Goal: Information Seeking & Learning: Learn about a topic

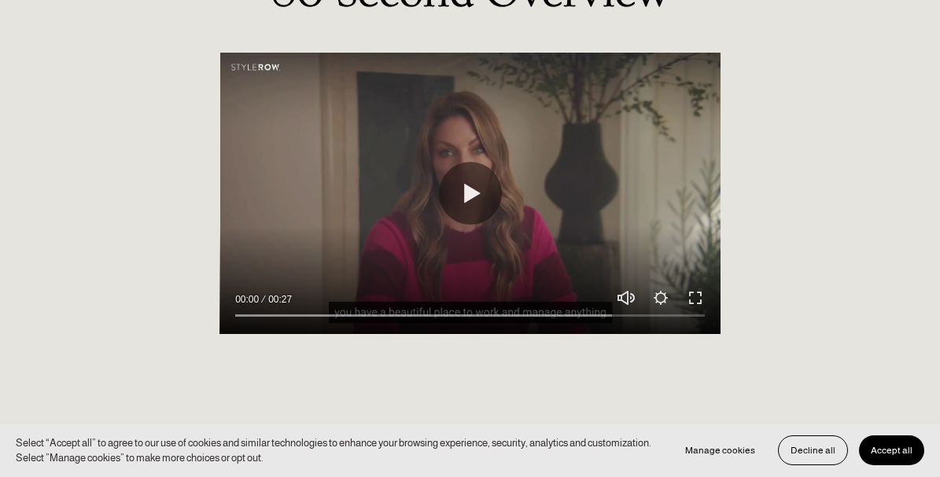
scroll to position [1556, 0]
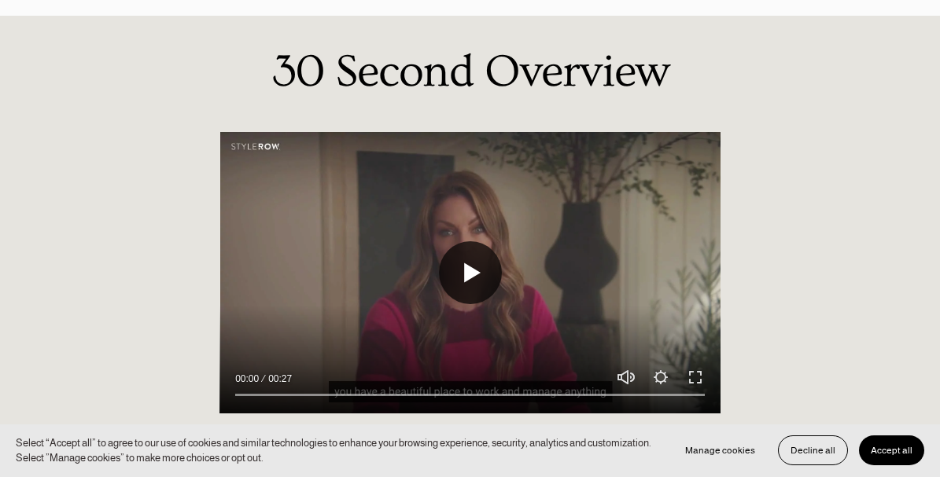
click at [480, 278] on button "Play" at bounding box center [470, 272] width 63 height 63
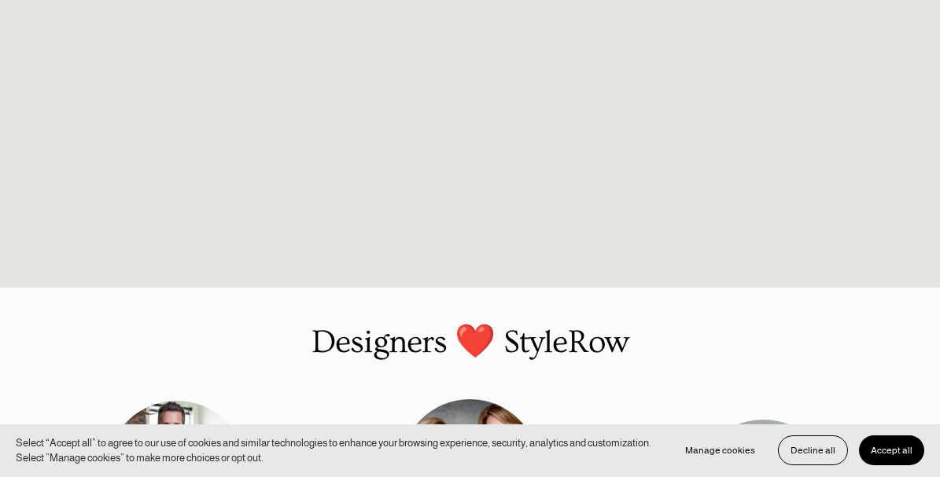
scroll to position [1810, 0]
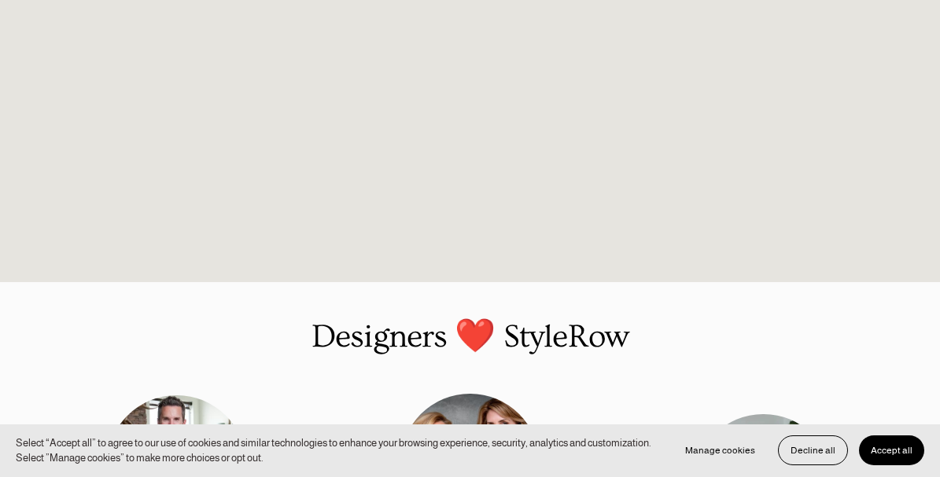
type input "100"
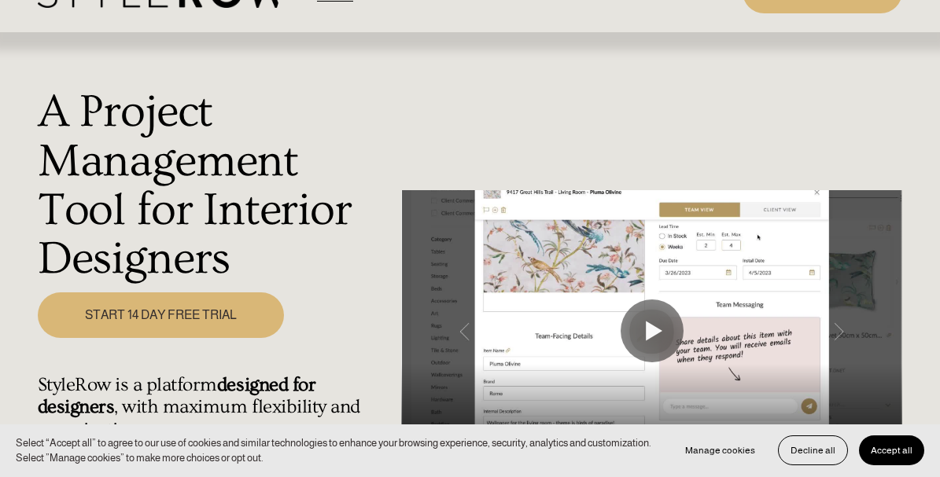
scroll to position [0, 0]
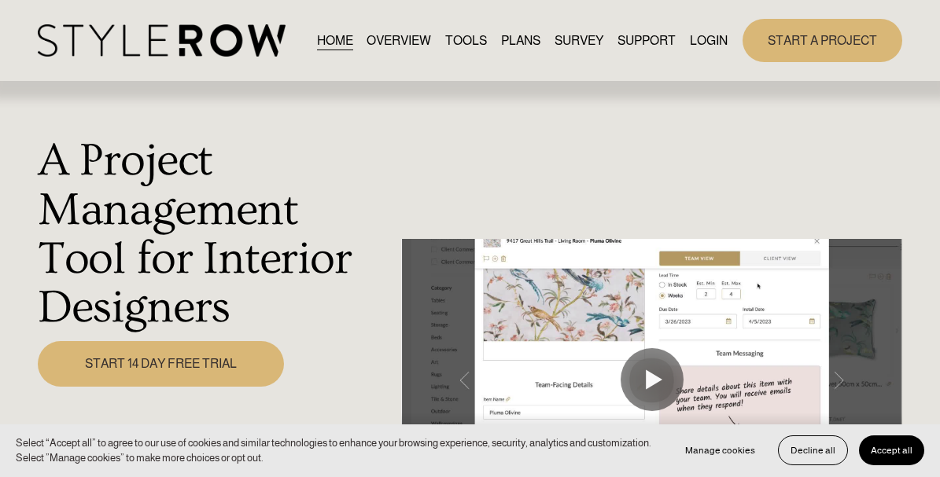
click at [392, 39] on link "OVERVIEW" at bounding box center [398, 40] width 64 height 21
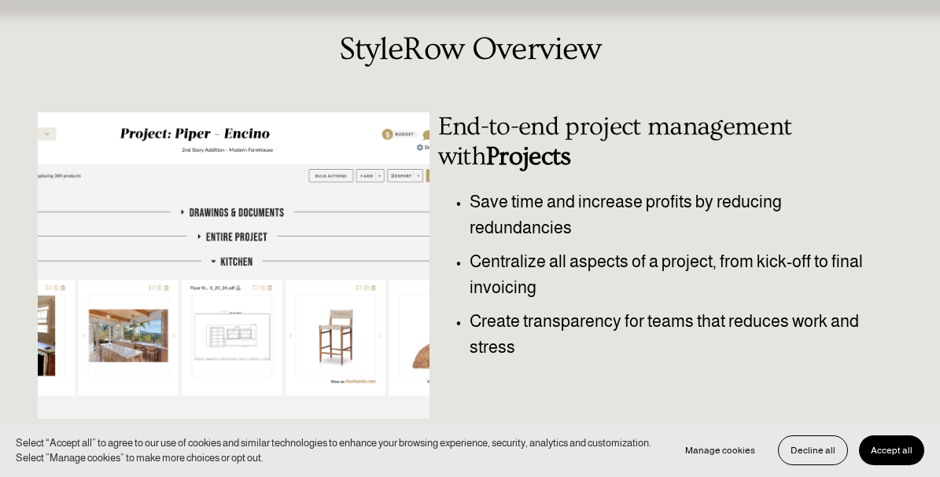
scroll to position [87, 0]
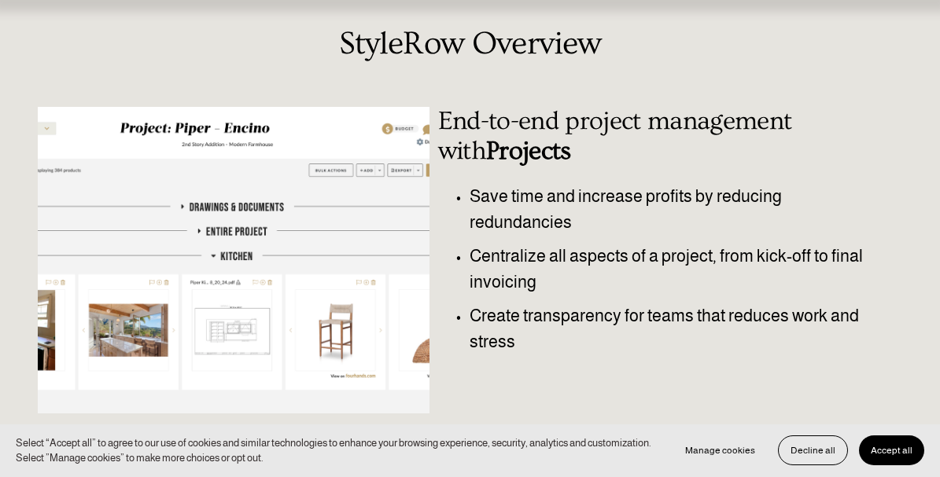
click at [615, 360] on div "Save time and increase profits by reducing redundancies Centralize all aspects …" at bounding box center [652, 285] width 428 height 202
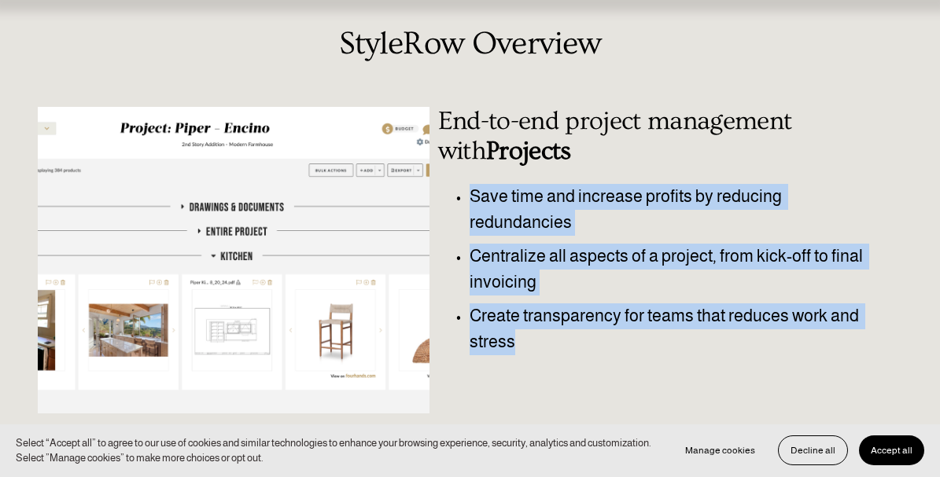
drag, startPoint x: 550, startPoint y: 357, endPoint x: 469, endPoint y: 200, distance: 176.9
click at [470, 201] on div "Save time and increase profits by reducing redundancies Centralize all aspects …" at bounding box center [652, 285] width 428 height 202
copy ul "Save time and increase profits by reducing redundancies Centralize all aspects …"
